Goal: Task Accomplishment & Management: Use online tool/utility

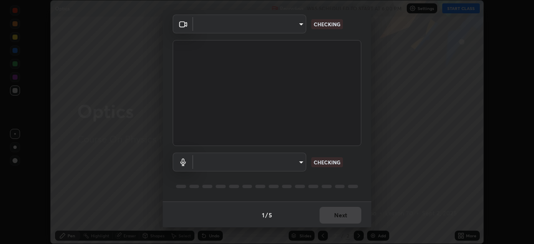
scroll to position [30, 0]
type input "0098613ca96d1cb365b3845fa694b9755ae94ec2d7c0f75973c998bbbf9ace16"
type input "default"
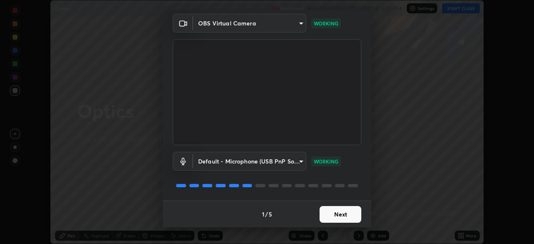
click at [346, 213] on button "Next" at bounding box center [341, 214] width 42 height 17
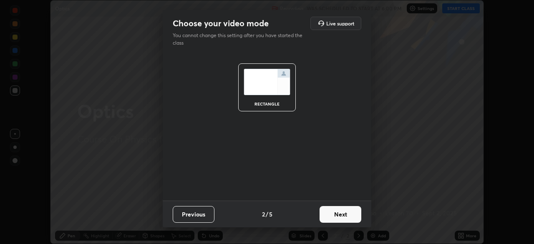
scroll to position [0, 0]
click at [349, 213] on button "Next" at bounding box center [341, 214] width 42 height 17
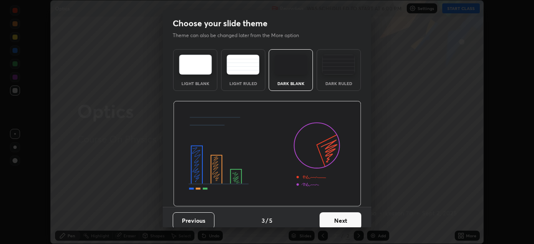
click at [349, 214] on button "Next" at bounding box center [341, 221] width 42 height 17
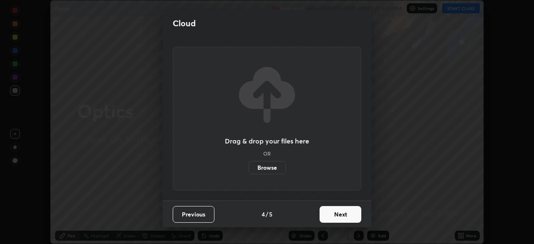
click at [351, 212] on button "Next" at bounding box center [341, 214] width 42 height 17
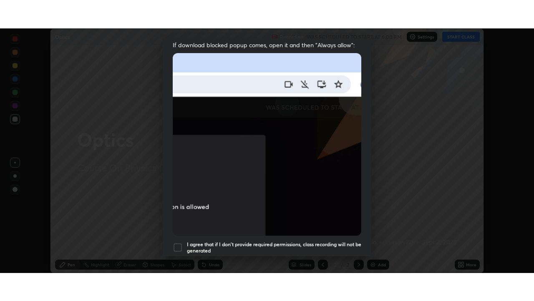
scroll to position [200, 0]
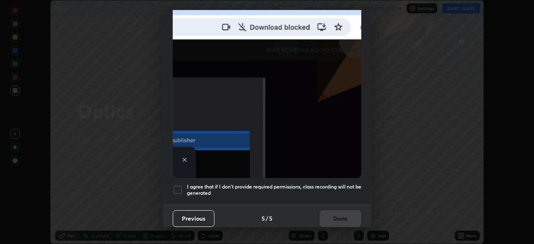
click at [332, 184] on h5 "I agree that if I don't provide required permissions, class recording will not …" at bounding box center [274, 190] width 175 height 13
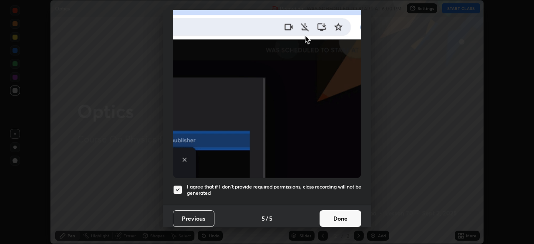
click at [344, 213] on button "Done" at bounding box center [341, 218] width 42 height 17
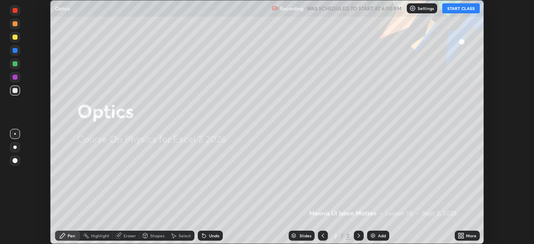
click at [379, 236] on div "Add" at bounding box center [382, 236] width 8 height 4
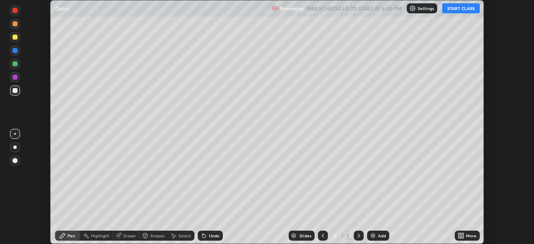
click at [467, 237] on div "More" at bounding box center [471, 236] width 10 height 4
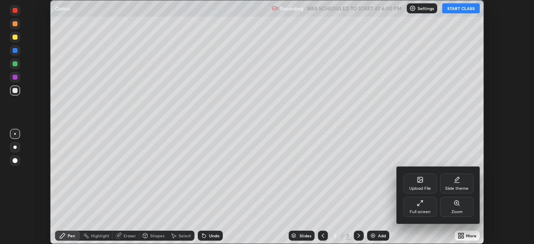
click at [424, 206] on div "Full screen" at bounding box center [420, 207] width 33 height 20
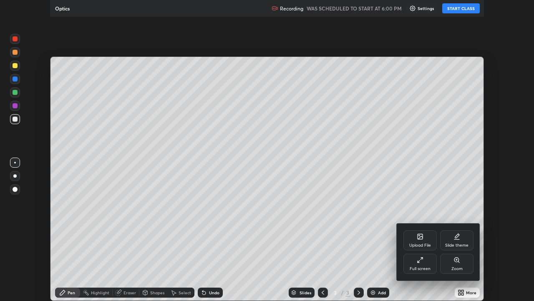
scroll to position [301, 534]
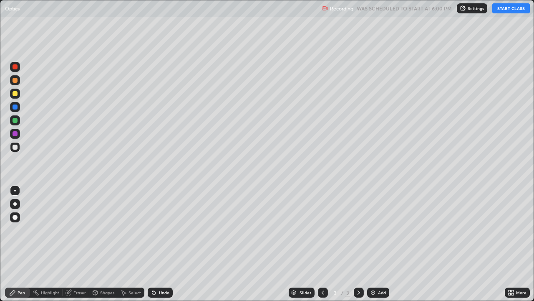
click at [509, 9] on button "START CLASS" at bounding box center [512, 8] width 38 height 10
